Goal: Information Seeking & Learning: Learn about a topic

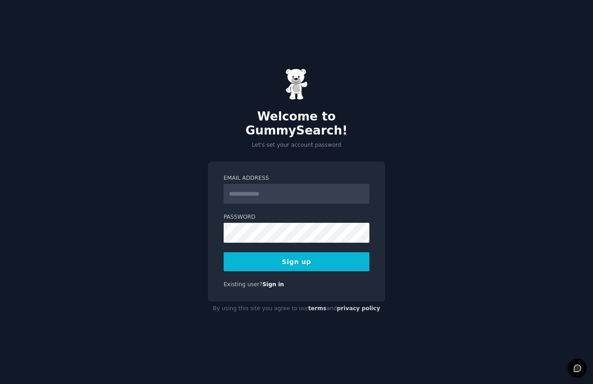
drag, startPoint x: 0, startPoint y: 0, endPoint x: 298, endPoint y: 186, distance: 351.2
click at [296, 186] on input "Email Address" at bounding box center [297, 194] width 146 height 20
click at [328, 191] on input "Email Address" at bounding box center [297, 194] width 146 height 20
click at [334, 184] on input "Email Address" at bounding box center [297, 194] width 146 height 20
type input "**********"
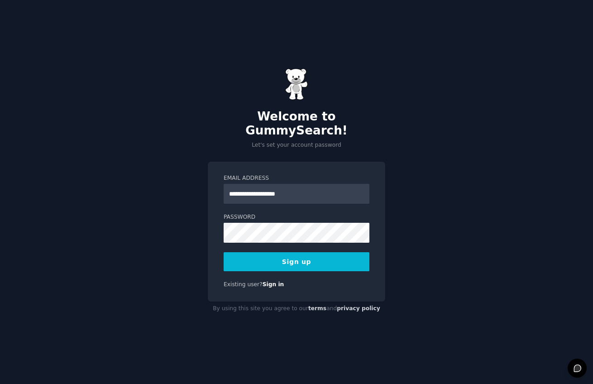
drag, startPoint x: 268, startPoint y: 259, endPoint x: 303, endPoint y: 191, distance: 76.0
click at [267, 259] on button "Sign up" at bounding box center [297, 261] width 146 height 19
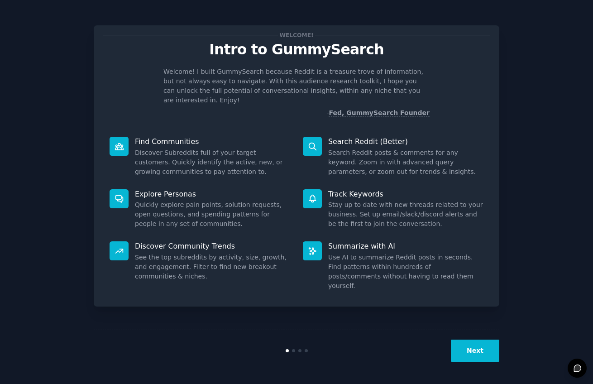
click at [486, 354] on button "Next" at bounding box center [475, 351] width 48 height 22
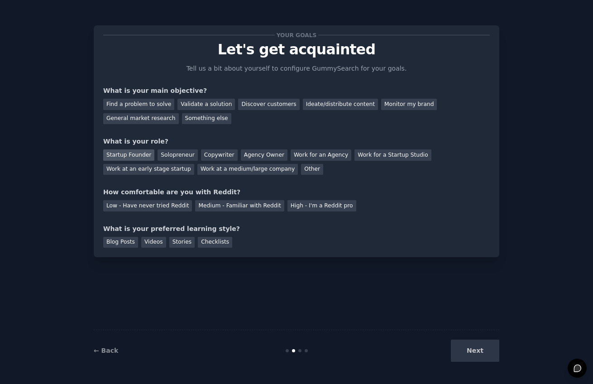
click at [143, 149] on div "Startup Founder" at bounding box center [128, 154] width 51 height 11
click at [145, 121] on div "General market research" at bounding box center [141, 118] width 76 height 11
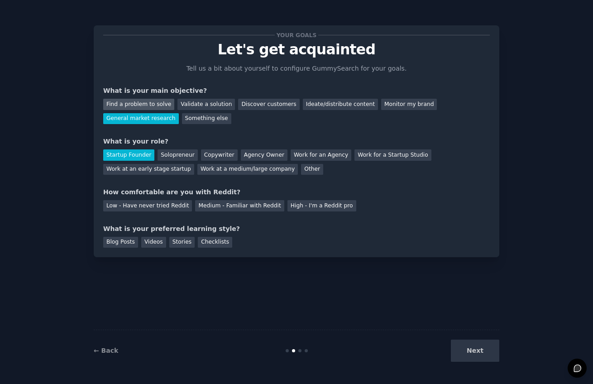
click at [147, 106] on div "Find a problem to solve" at bounding box center [138, 104] width 71 height 11
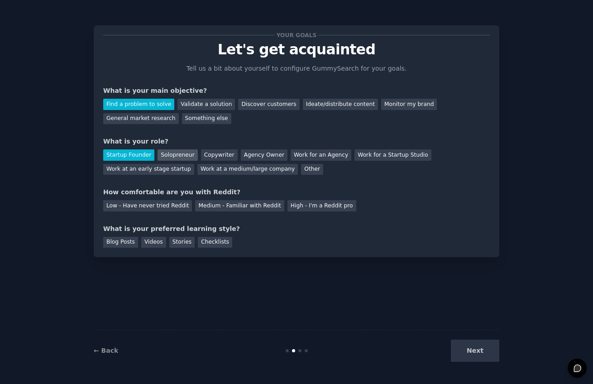
click at [178, 153] on div "Solopreneur" at bounding box center [178, 154] width 40 height 11
click at [477, 347] on div "Next" at bounding box center [431, 351] width 135 height 22
click at [215, 152] on div "Copywriter" at bounding box center [219, 154] width 37 height 11
click at [148, 159] on div "Startup Founder" at bounding box center [128, 154] width 51 height 11
click at [149, 206] on div "Low - Have never tried Reddit" at bounding box center [147, 205] width 89 height 11
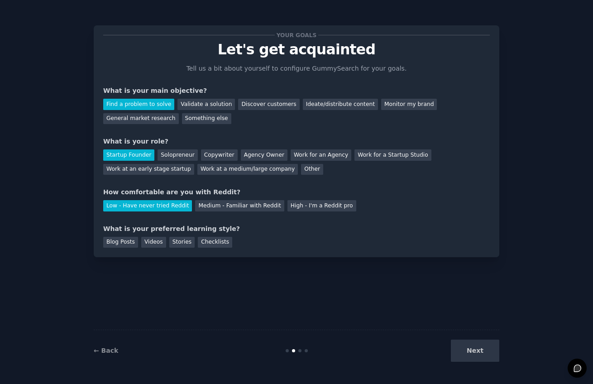
drag, startPoint x: 126, startPoint y: 243, endPoint x: 399, endPoint y: 299, distance: 278.4
click at [125, 243] on div "Blog Posts" at bounding box center [120, 242] width 35 height 11
drag, startPoint x: 476, startPoint y: 353, endPoint x: 474, endPoint y: 327, distance: 25.9
click at [476, 347] on button "Next" at bounding box center [475, 351] width 48 height 22
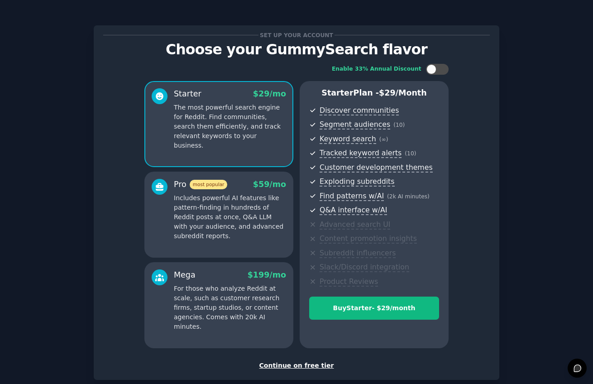
click at [318, 366] on div "Continue on free tier" at bounding box center [296, 366] width 387 height 10
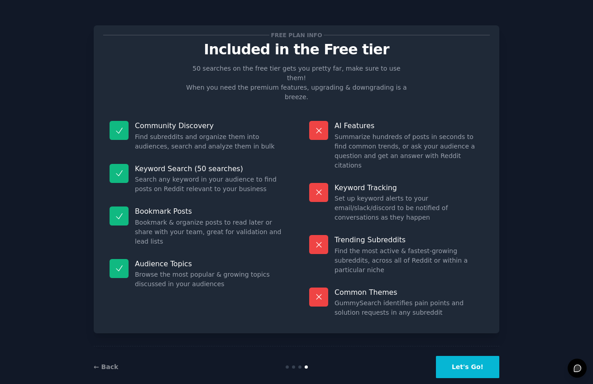
click at [466, 356] on button "Let's Go!" at bounding box center [467, 367] width 63 height 22
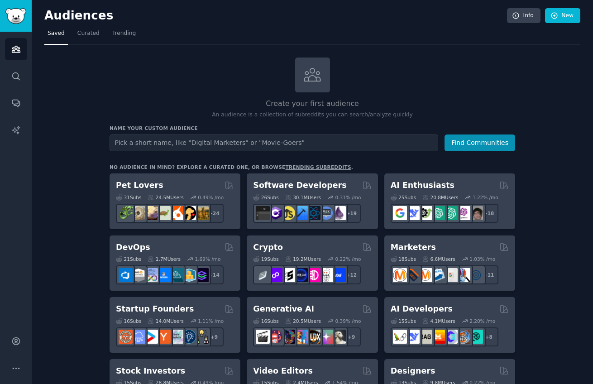
drag, startPoint x: 121, startPoint y: 38, endPoint x: 145, endPoint y: 27, distance: 26.5
click at [121, 38] on link "Trending" at bounding box center [124, 35] width 30 height 19
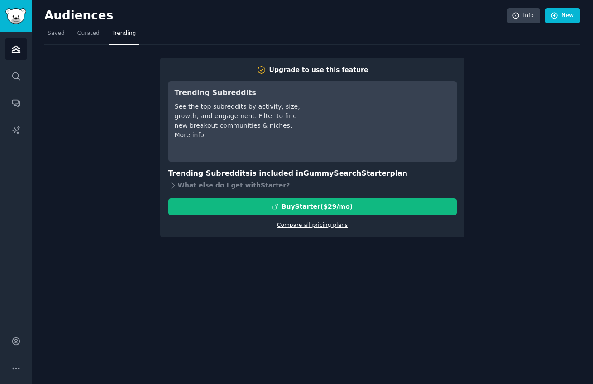
click at [339, 227] on link "Compare all pricing plans" at bounding box center [312, 225] width 71 height 6
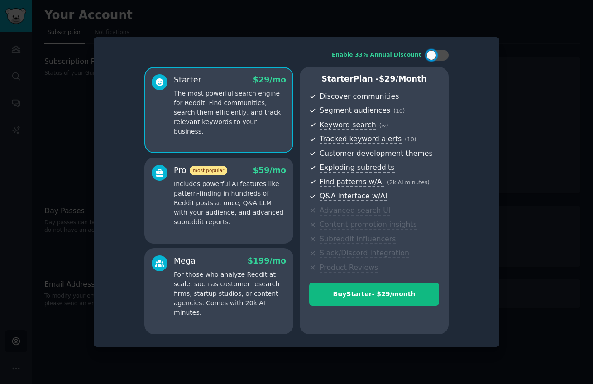
click at [516, 44] on div at bounding box center [296, 192] width 593 height 384
drag, startPoint x: 499, startPoint y: 27, endPoint x: 484, endPoint y: 27, distance: 15.4
click at [499, 27] on div at bounding box center [296, 192] width 593 height 384
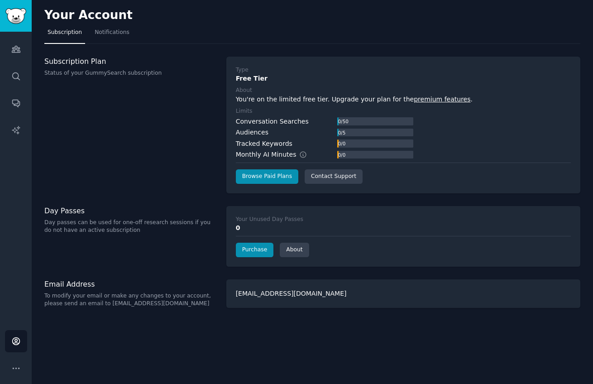
click at [53, 14] on h2 "Your Account" at bounding box center [88, 15] width 88 height 14
click at [24, 48] on link "Audiences" at bounding box center [16, 49] width 22 height 22
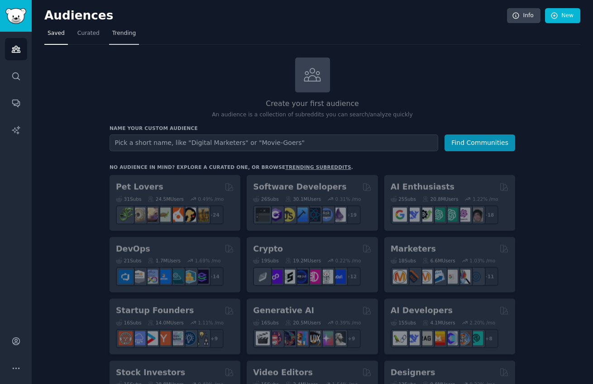
click at [130, 33] on span "Trending" at bounding box center [124, 33] width 24 height 8
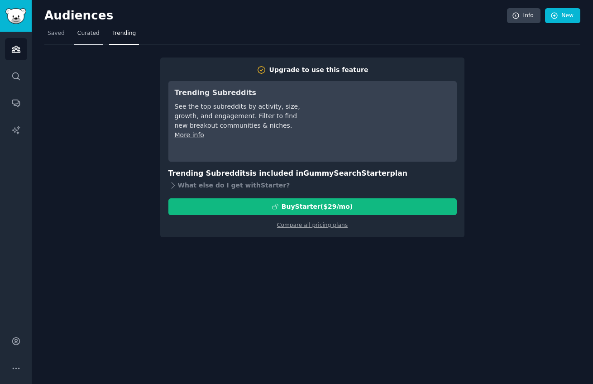
click at [94, 34] on span "Curated" at bounding box center [88, 33] width 22 height 8
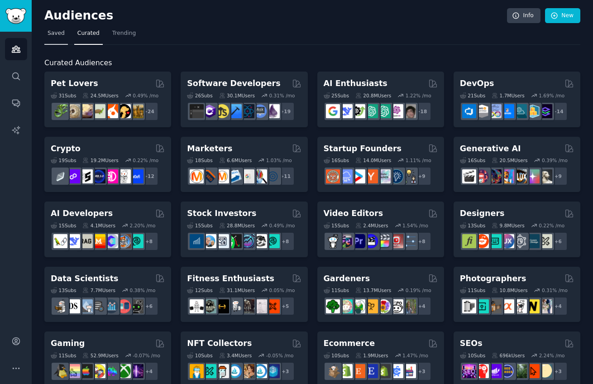
click at [53, 38] on link "Saved" at bounding box center [56, 35] width 24 height 19
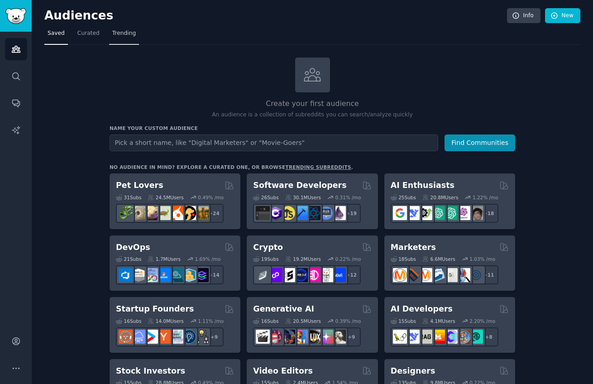
click at [115, 38] on link "Trending" at bounding box center [124, 35] width 30 height 19
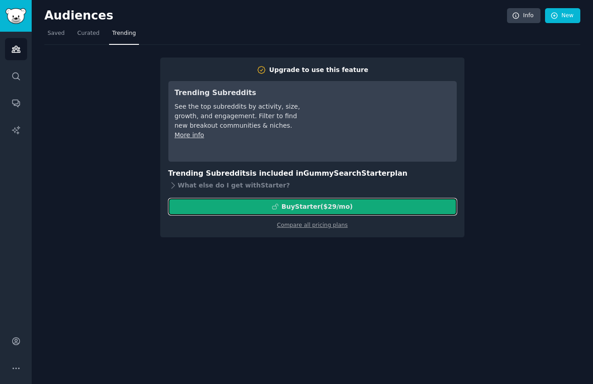
click at [324, 203] on div "Buy Starter ($ 29 /mo )" at bounding box center [317, 207] width 71 height 10
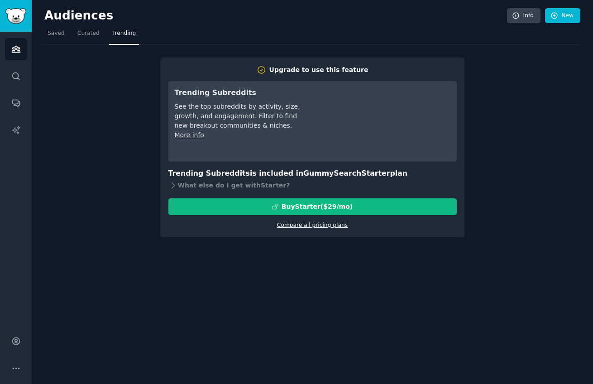
click at [333, 226] on link "Compare all pricing plans" at bounding box center [312, 225] width 71 height 6
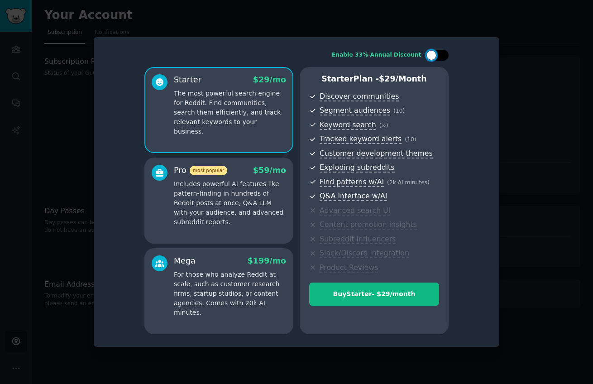
drag, startPoint x: 428, startPoint y: 53, endPoint x: 434, endPoint y: 55, distance: 6.7
click at [429, 53] on div at bounding box center [432, 55] width 10 height 10
click at [435, 55] on div at bounding box center [433, 55] width 6 height 5
checkbox input "false"
click at [555, 72] on div at bounding box center [296, 192] width 593 height 384
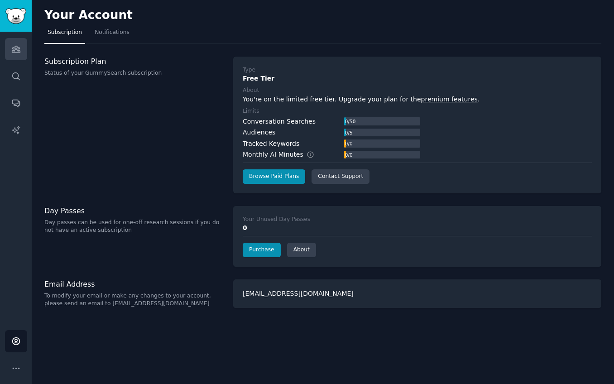
click at [22, 55] on link "Audiences" at bounding box center [16, 49] width 22 height 22
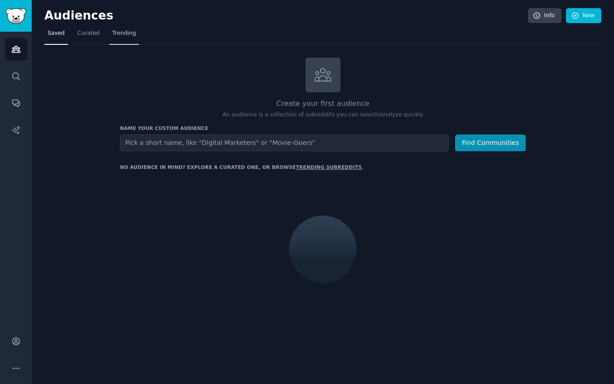
click at [120, 36] on span "Trending" at bounding box center [124, 33] width 24 height 8
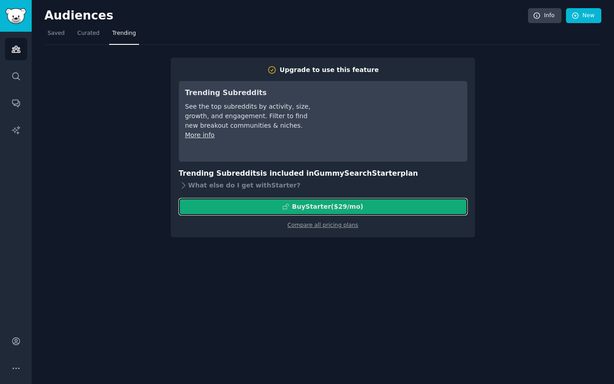
click at [306, 209] on div "Buy Starter ($ 29 /mo )" at bounding box center [327, 207] width 71 height 10
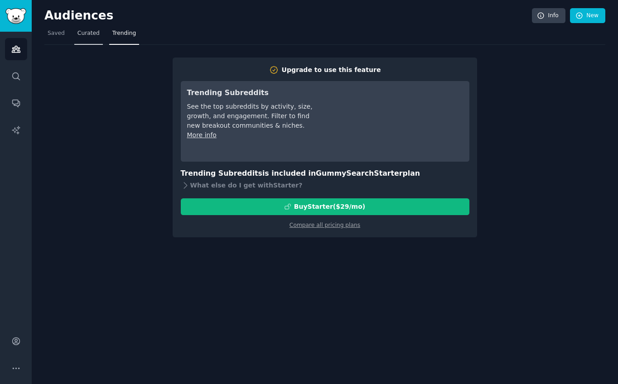
click at [84, 36] on span "Curated" at bounding box center [88, 33] width 22 height 8
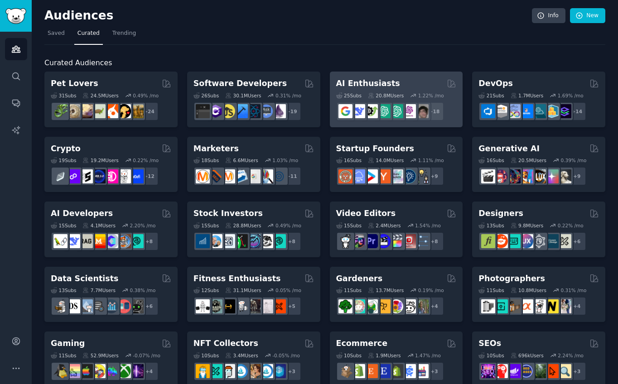
click at [410, 85] on div "AI Enthusiasts" at bounding box center [396, 83] width 121 height 11
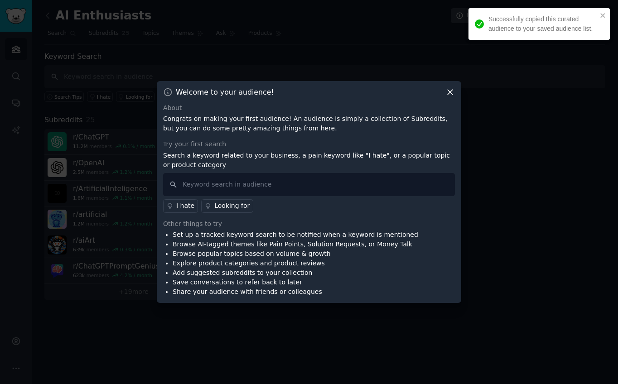
click at [450, 94] on icon at bounding box center [450, 92] width 10 height 10
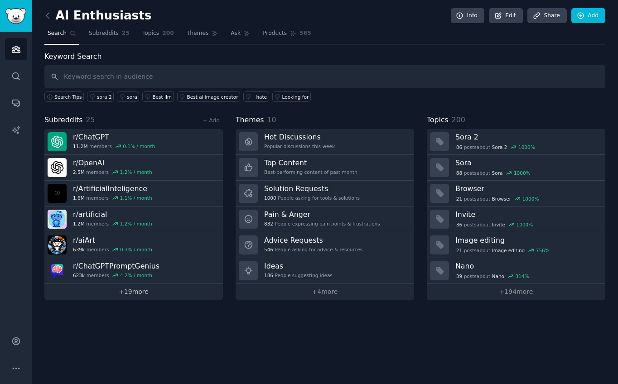
click at [168, 292] on link "+ 19 more" at bounding box center [133, 292] width 178 height 16
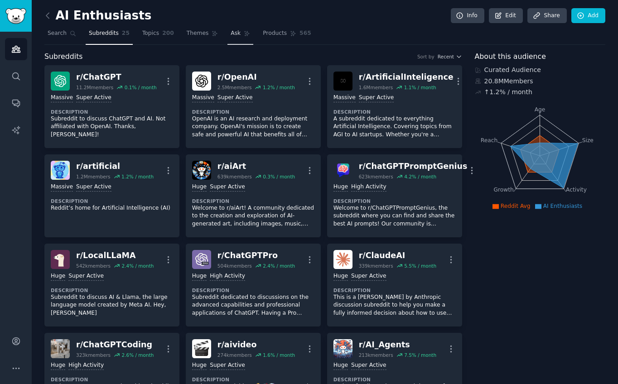
click at [231, 33] on span "Ask" at bounding box center [236, 33] width 10 height 8
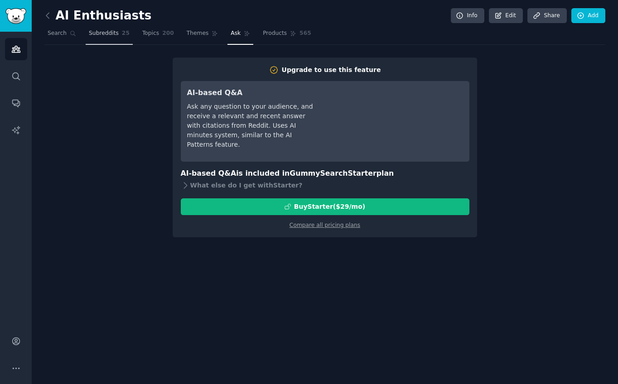
click at [118, 37] on link "Subreddits 25" at bounding box center [109, 35] width 47 height 19
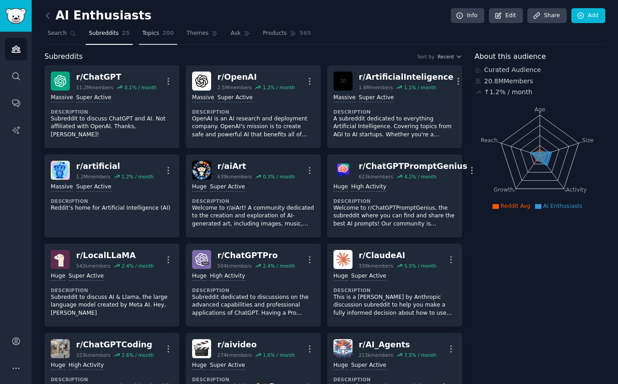
click at [155, 36] on link "Topics 200" at bounding box center [158, 35] width 38 height 19
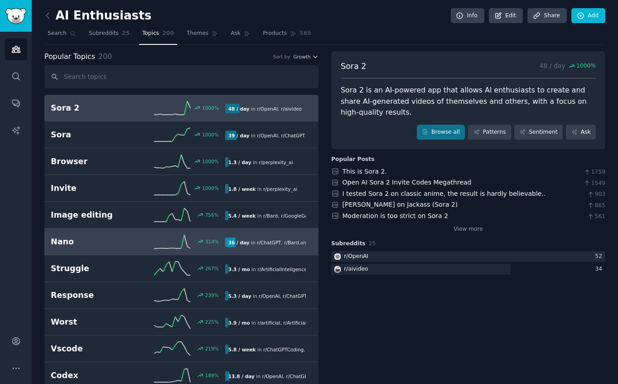
click at [140, 243] on div "314 %" at bounding box center [181, 242] width 87 height 14
